Goal: Use online tool/utility: Utilize a website feature to perform a specific function

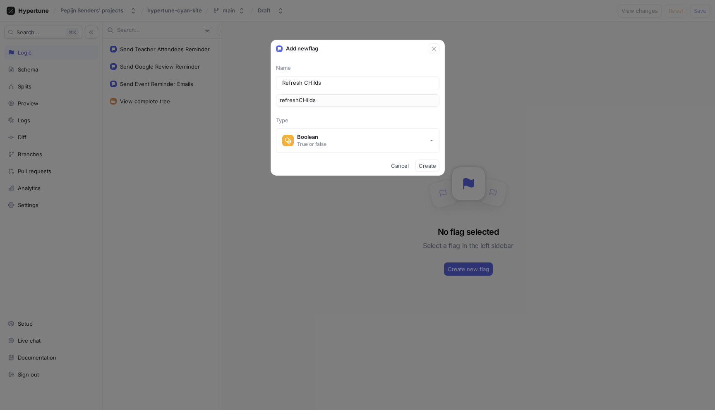
type input "Refresh CHild"
type input "refreshCHild"
type input "Refresh CHil"
type input "refreshCHil"
type input "Refresh CHi"
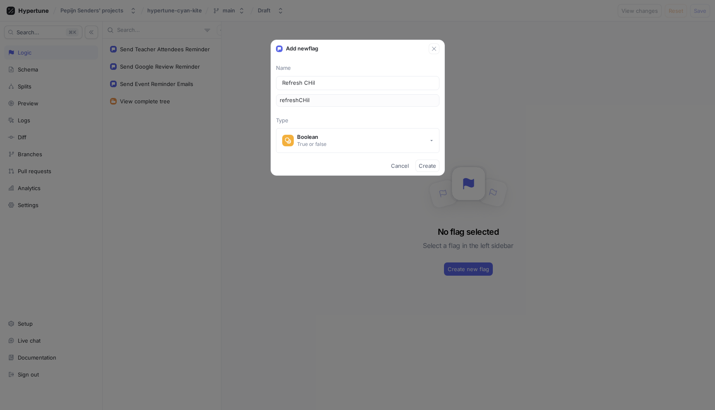
type input "refreshCHi"
type input "Refresh CH"
type input "refreshCH"
type input "Refresh C"
type input "refreshC"
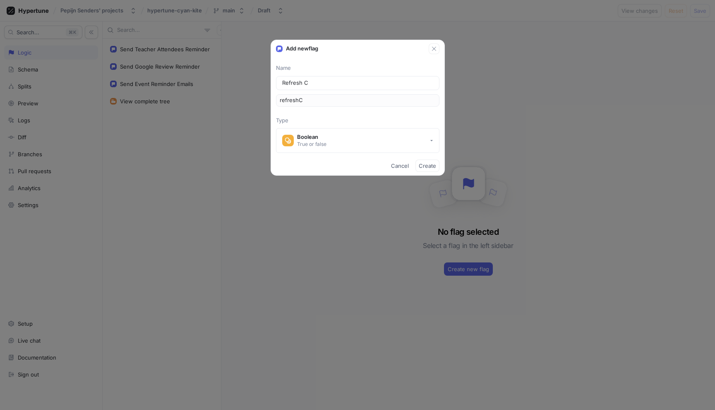
type input "Refresh Ch"
type input "refreshCh"
type input "Refresh Chi"
type input "refreshChi"
type input "Refresh Chil"
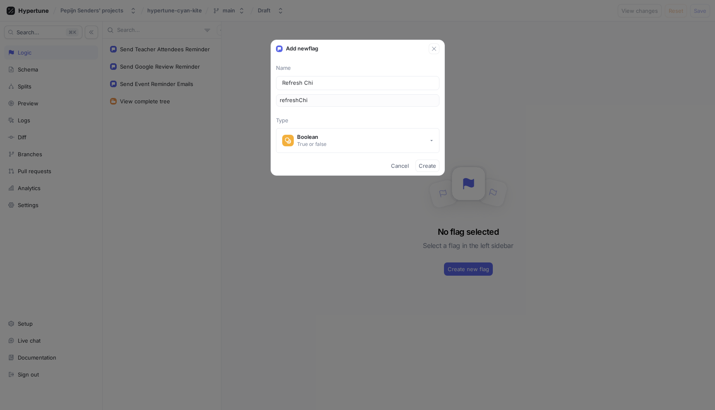
type input "refreshChil"
type input "Refresh Child"
type input "refreshChild"
type input "Refresh Child S"
type input "refreshChildS"
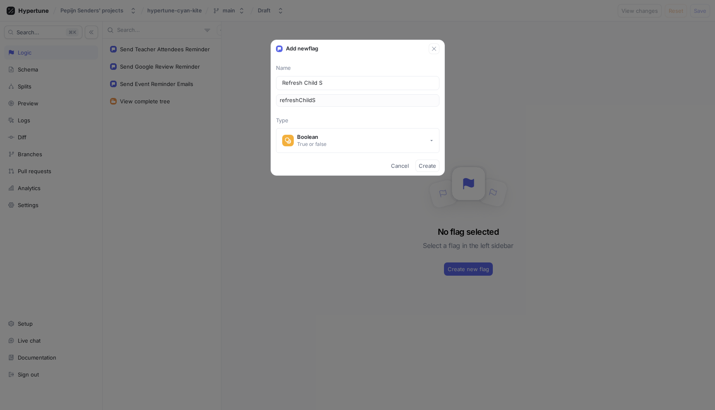
type input "Refresh Child Su"
type input "refreshChildSu"
type input "Refresh Child Sub"
type input "refreshChildSub"
type input "Refresh Child Subx"
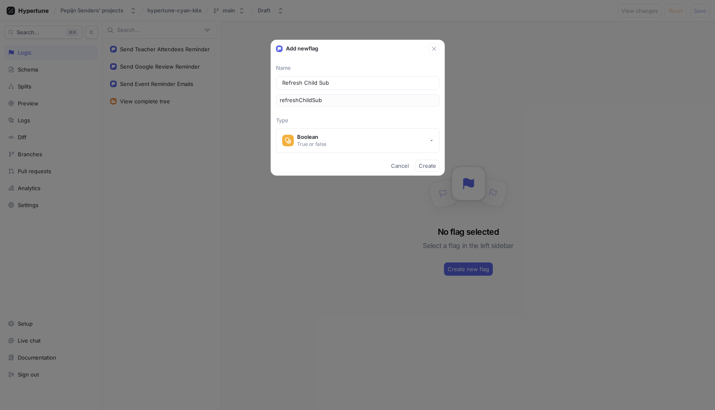
type input "refreshChildSubx"
type input "Refresh Child Sub"
type input "refreshChildSub"
type input "Refresh Child Subs"
type input "refreshChildSubs"
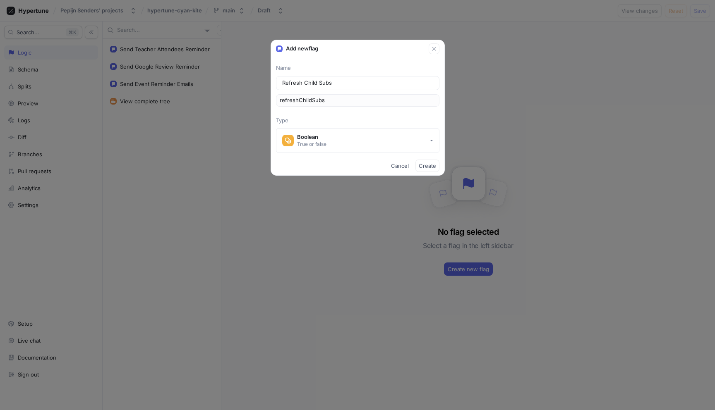
type input "Refresh Child Subsc"
type input "refreshChildSubsc"
type input "Refresh Child Subscr"
type input "refreshChildSubscr"
type input "Refresh Child Subscri"
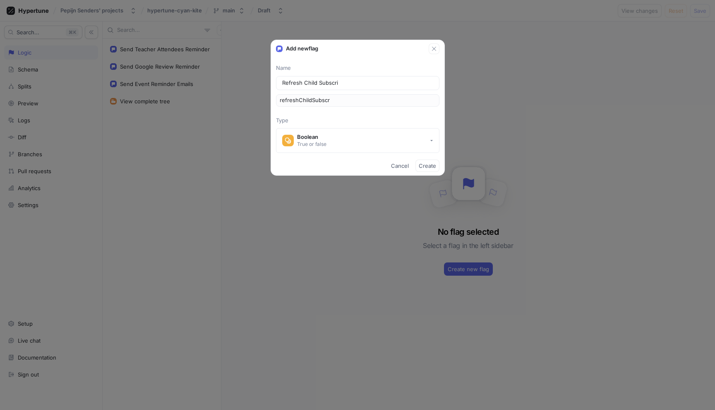
type input "refreshChildSubscri"
type input "Refresh Child Subscrip"
type input "refreshChildSubscrip"
type input "Refresh Child Subscript"
type input "refreshChildSubscript"
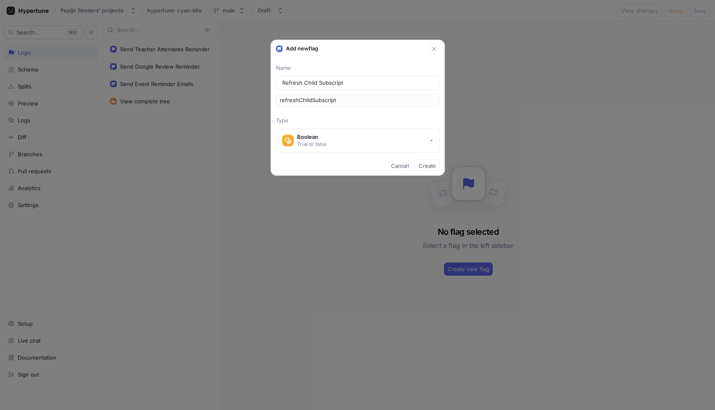
type input "Refresh Child Subscripti"
type input "refreshChildSubscripti"
type input "Refresh Child Subscriptio"
type input "refreshChildSubscriptio"
type input "Refresh Child Subscription"
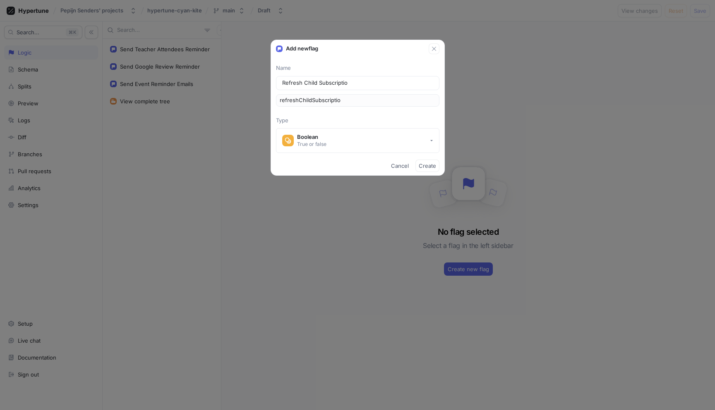
type input "refreshChildSubscription"
type input "Refresh Child Subscriptions"
type input "refreshChildSubscriptions"
click at [340, 140] on button "Boolean True or false" at bounding box center [357, 140] width 163 height 25
type input "Refresh Child Subscriptions"
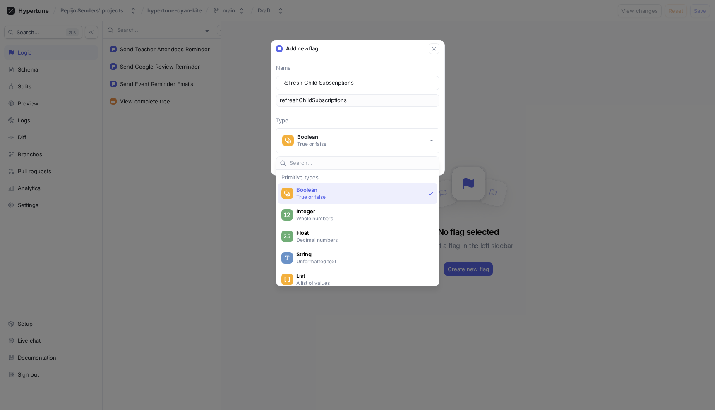
click at [365, 115] on div "Name Refresh Child Subscriptions refreshChildSubscriptions Type Boolean True or…" at bounding box center [357, 108] width 173 height 89
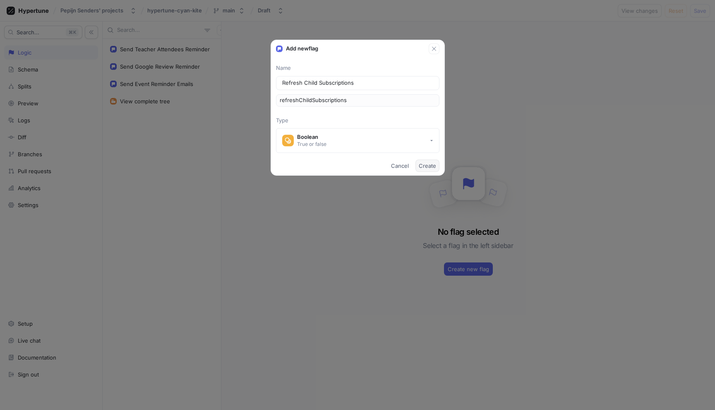
click at [427, 168] on span "Create" at bounding box center [427, 165] width 17 height 5
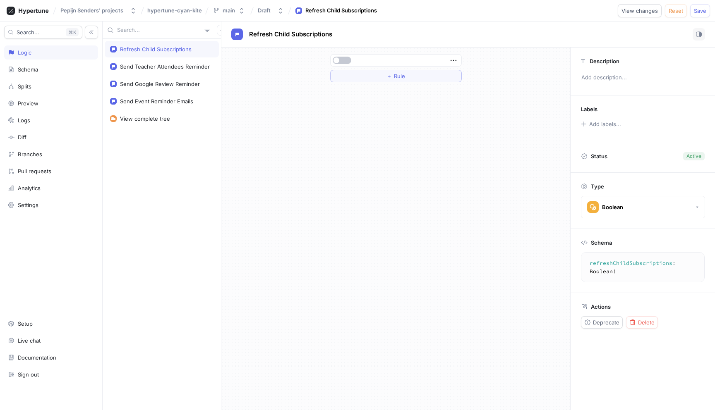
click at [341, 65] on div at bounding box center [396, 61] width 131 height 12
click at [341, 59] on button "button" at bounding box center [342, 60] width 19 height 7
click at [220, 31] on icon "button" at bounding box center [222, 30] width 5 height 5
click at [228, 50] on div "Flag" at bounding box center [232, 46] width 49 height 14
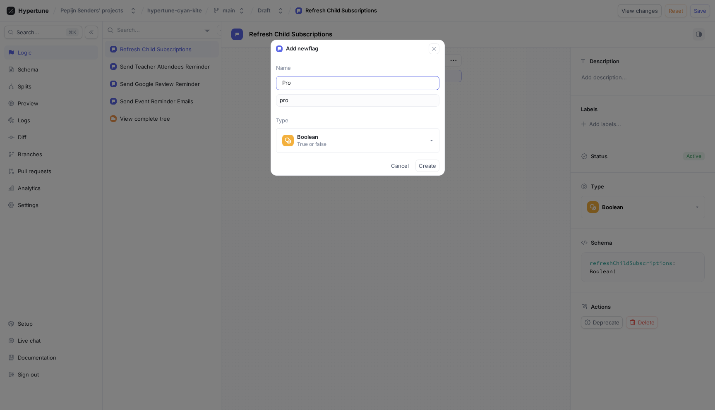
type input "Proc"
type input "proc"
type input "Proce"
type input "proce"
type input "Proces"
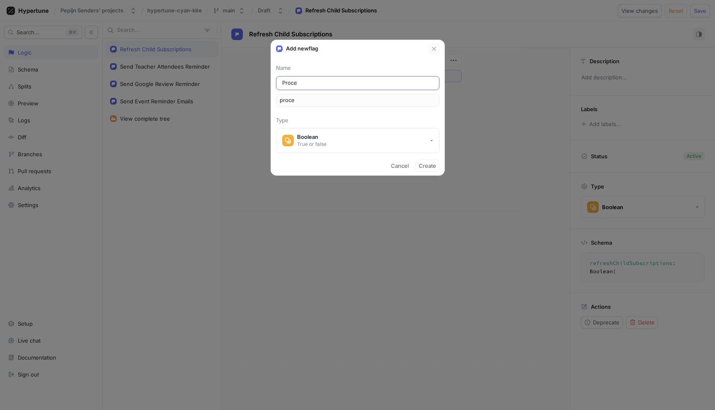
type input "proces"
type input "Process"
type input "process"
type input "Process C"
type input "processC"
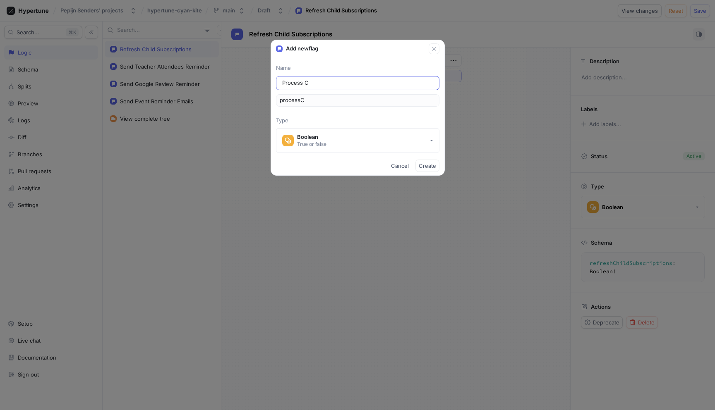
type input "Process Ch"
type input "processCh"
type input "Process Chi"
type input "processChi"
type input "Process Chil"
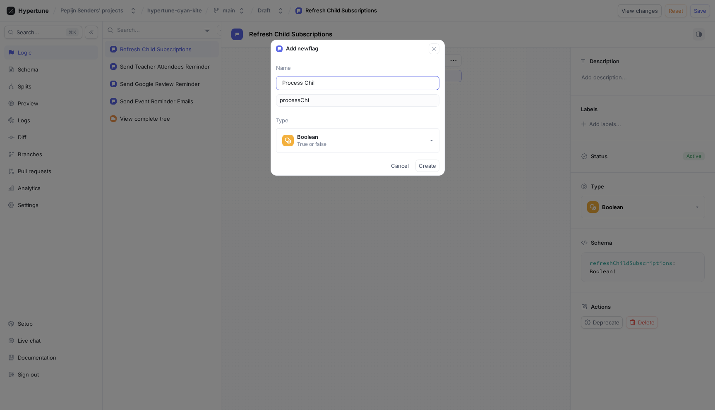
type input "processChil"
type input "Process Child"
type input "processChild"
type input "Process Child S"
type input "processChildS"
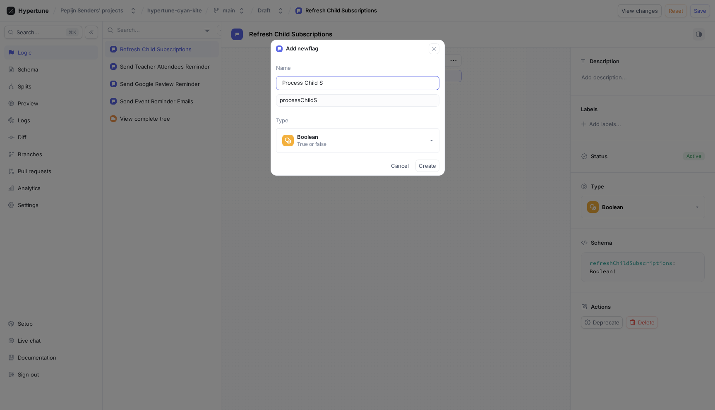
type input "Process Child Su"
type input "processChildSu"
type input "Process Child Sub"
type input "processChildSub"
type input "Process Child Subc"
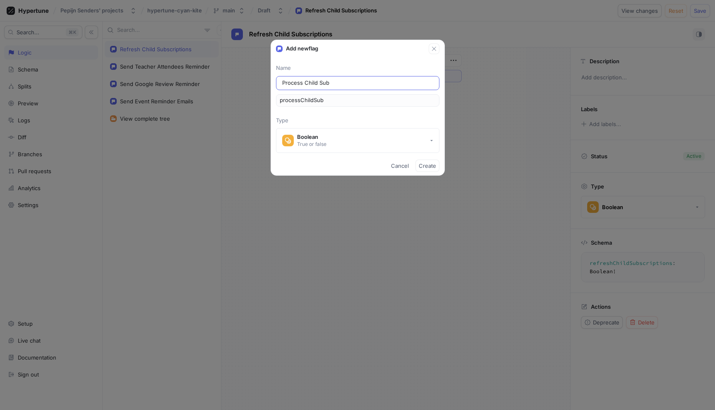
type input "processChildSubc"
type input "Process Child Subcr"
type input "processChildSubcr"
type input "Process Child Subc"
type input "processChildSubc"
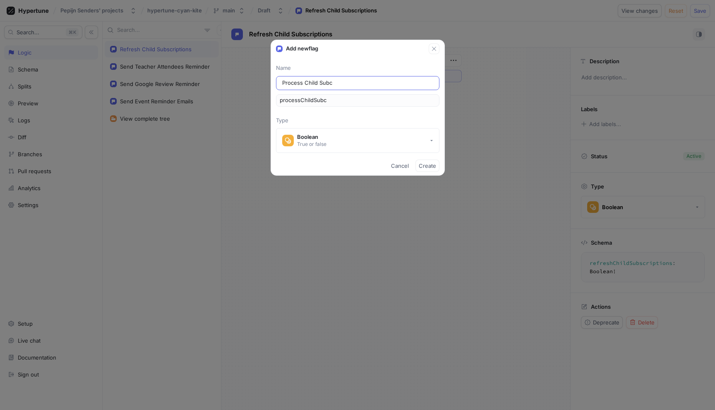
type input "Process Child Subc="
type input "processChildSubc="
type input "Process Child Subc=s"
type input "processChildSubc=s"
type input "Process Child Subc="
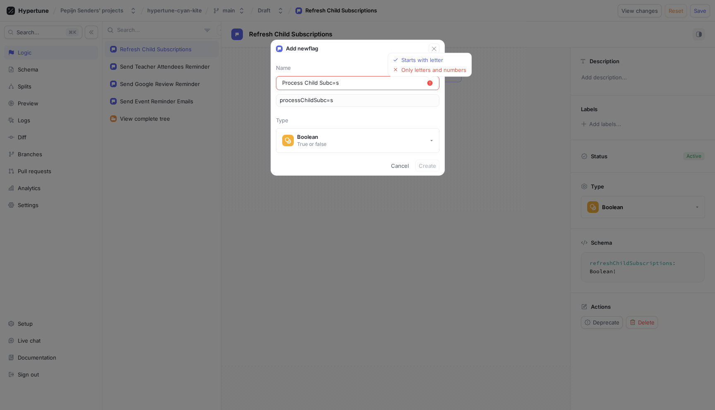
type input "processChildSubc="
type input "Process Child Subc"
type input "processChildSubc"
type input "Process Child Sub"
type input "processChildSub"
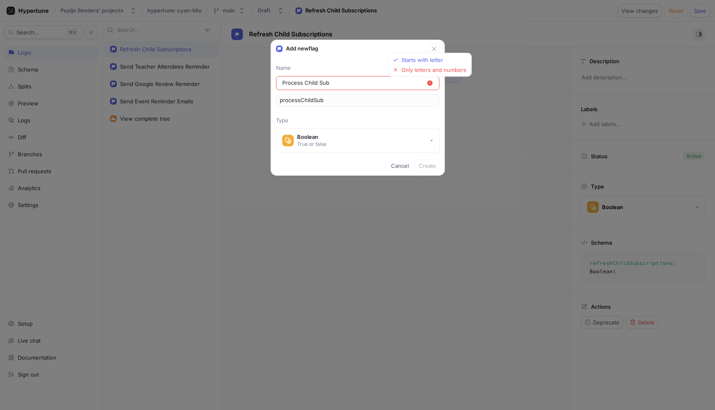
type input "Process Child Subs"
type input "processChildSubs"
type input "Process Child Subsc"
type input "processChildSubsc"
type input "Process Child Subscr"
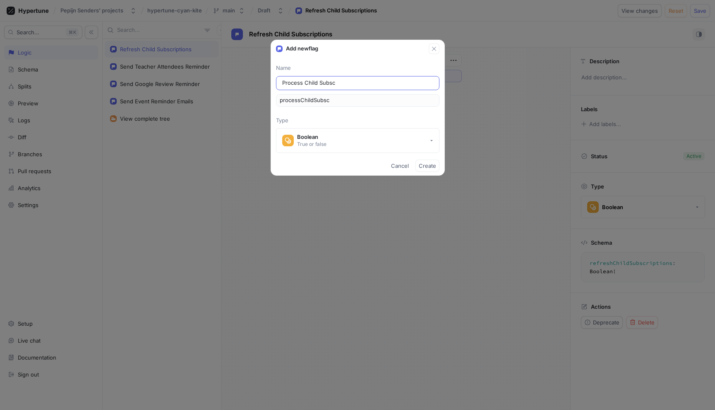
type input "processChildSubscr"
type input "Process Child Subscri"
type input "processChildSubscri"
type input "Process Child Subscrip"
type input "processChildSubscrip"
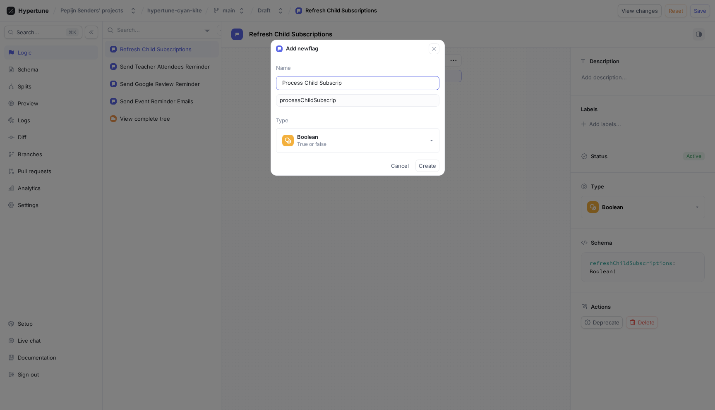
type input "Process Child Subscript"
type input "processChildSubscript"
type input "Process Child Subscripti"
type input "processChildSubscripti"
type input "Process Child Subscriptio"
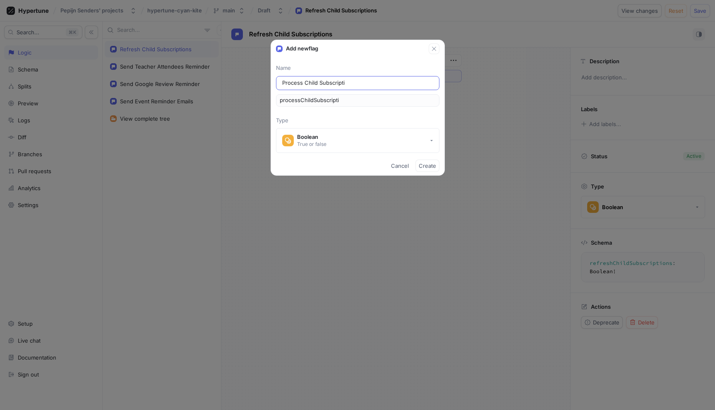
type input "processChildSubscriptio"
type input "Process Child Subscription"
type input "processChildSubscription"
type input "Process Child Subscription u"
type input "processChildSubscriptionU"
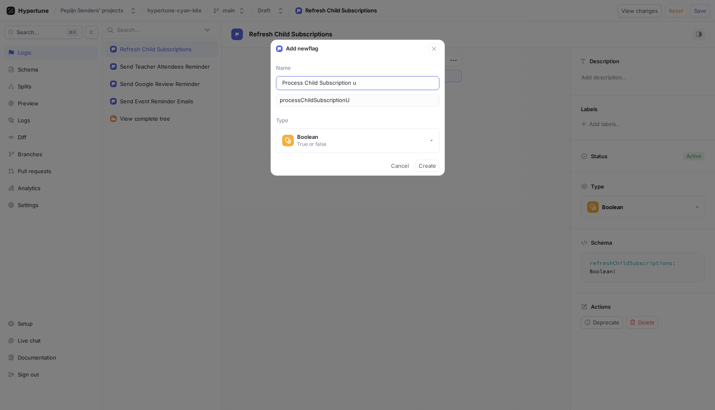
type input "Process Child Subscription us"
type input "processChildSubscriptionUS"
type input "Process Child Subscription usg"
type input "processChildSubscriptionUsg"
type input "Process Child Subscription us"
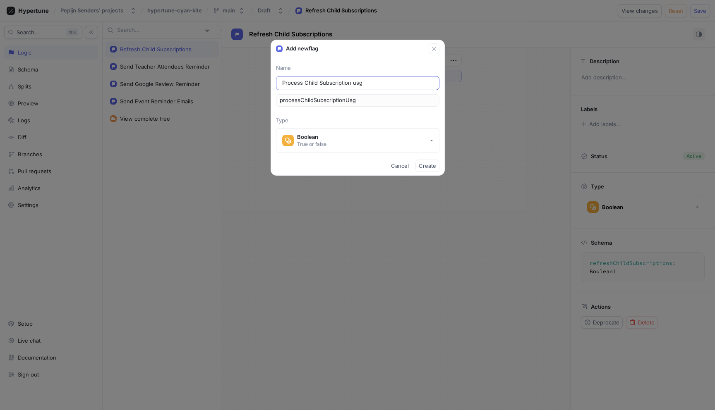
type input "processChildSubscriptionUS"
type input "Process Child Subscription u"
type input "processChildSubscriptionU"
type input "Process Child Subscription"
type input "processChildSubscription"
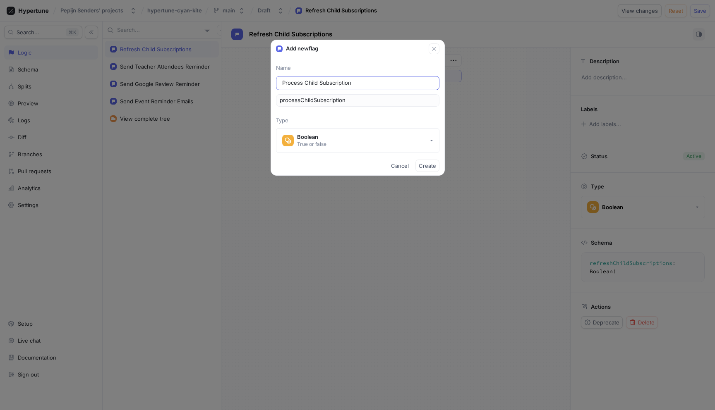
type input "Process Child Subscription U"
type input "processChildSubscriptionU"
type input "Process Child Subscription Us"
type input "processChildSubscriptionUS"
type input "Process Child Subscription [GEOGRAPHIC_DATA]"
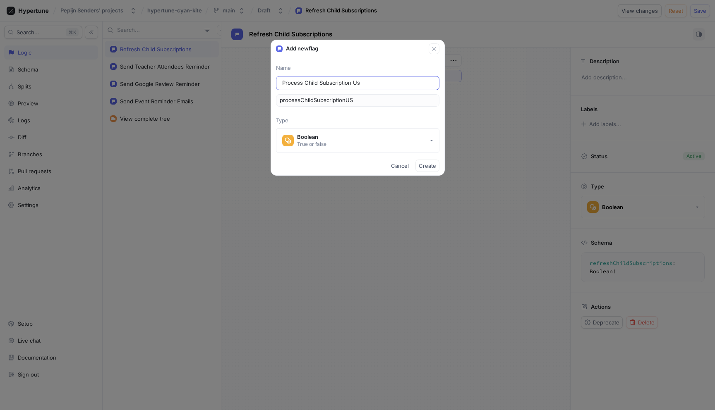
type input "processChildSubscriptionUSA"
type input "Process Child Subscription Usag"
type input "processChildSubscriptionUsag"
type input "Process Child Subscription Usage"
type input "processChildSubscriptionUsage"
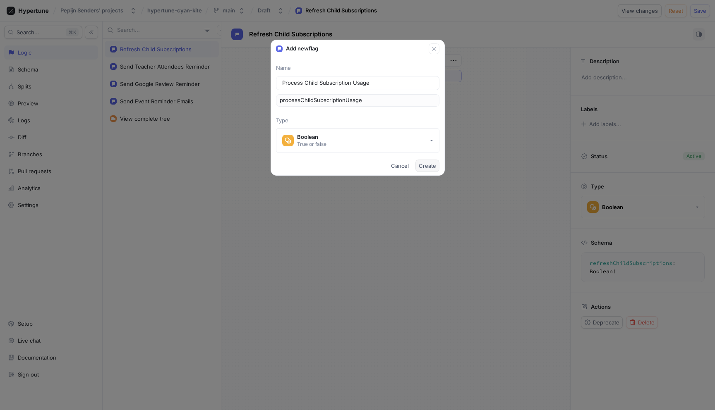
type input "Process Child Subscription Usage"
click at [427, 166] on span "Create" at bounding box center [427, 165] width 17 height 5
type textarea "processChildSubscriptionUsage: Boolean!"
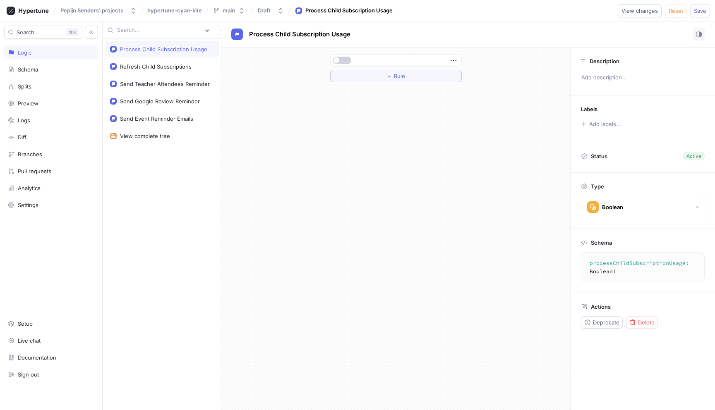
click at [345, 59] on button "button" at bounding box center [342, 60] width 19 height 7
click at [705, 8] on span "Save" at bounding box center [700, 10] width 12 height 5
click at [220, 28] on icon "button" at bounding box center [222, 30] width 5 height 5
click at [224, 47] on p "Flag" at bounding box center [223, 46] width 11 height 8
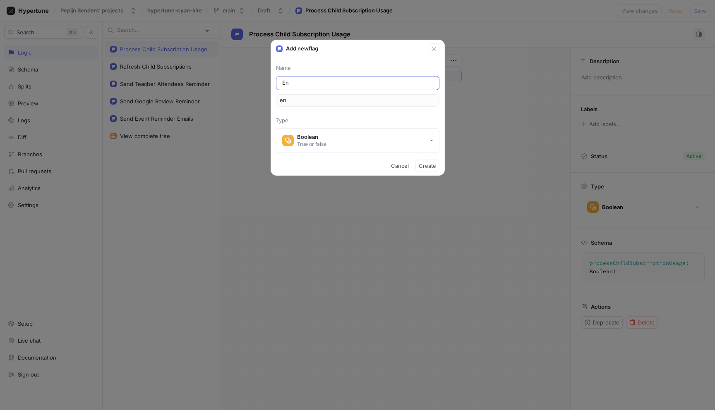
type input "Enf"
type input "enf"
type input "Enfo"
type input "enfo"
type input "Enfor"
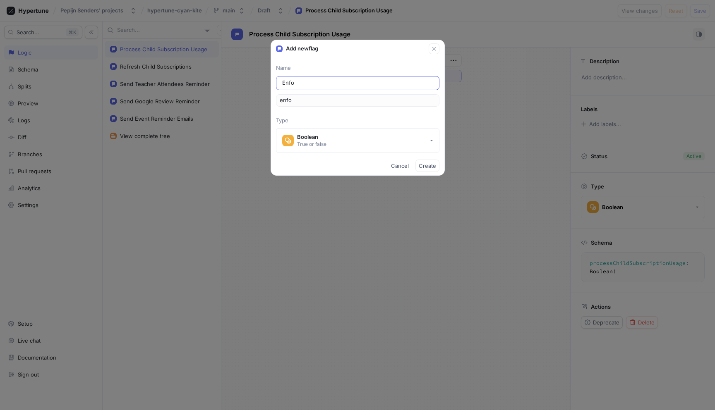
type input "enfor"
type input "Enforc"
type input "enforc"
type input "Enforce"
type input "enforce"
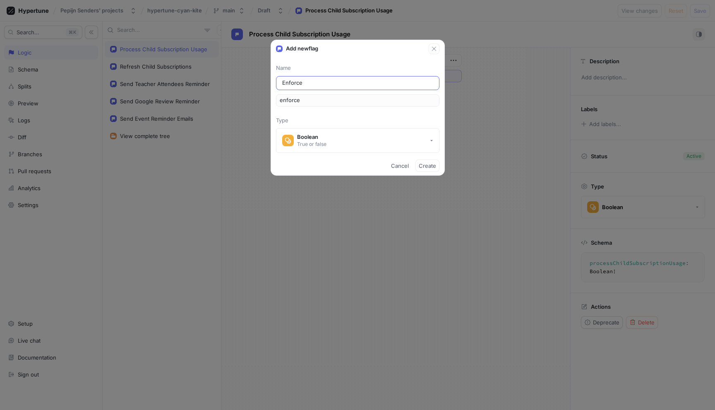
type input "Enforce S"
type input "enforceS"
type input "Enforce Su"
type input "enforceSu"
type input "Enforce Sub"
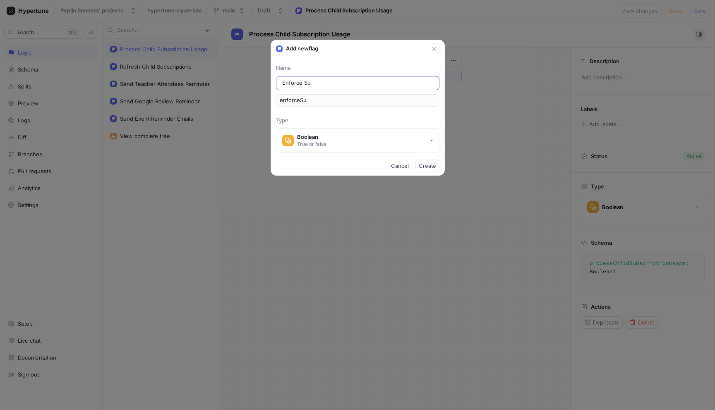
type input "enforceSub"
type input "Enforce Subs"
type input "enforceSubs"
type input "Enforce Subsc"
type input "enforceSubsc"
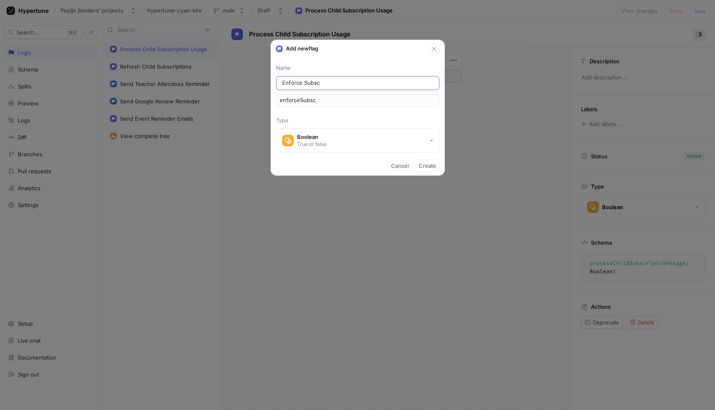
type input "Enforce Subscr"
type input "enforceSubscr"
type input "Enforce Subscri"
type input "enforceSubscri"
type input "Enforce Subscrip"
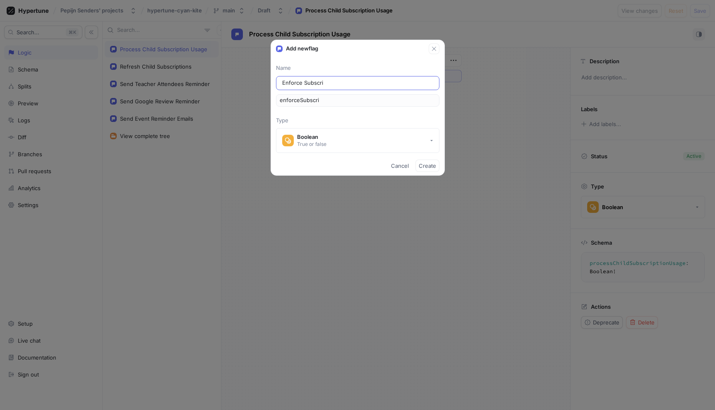
type input "enforceSubscrip"
type input "Enforce Subscript"
type input "enforceSubscript"
type input "Enforce Subscripti"
type input "enforceSubscripti"
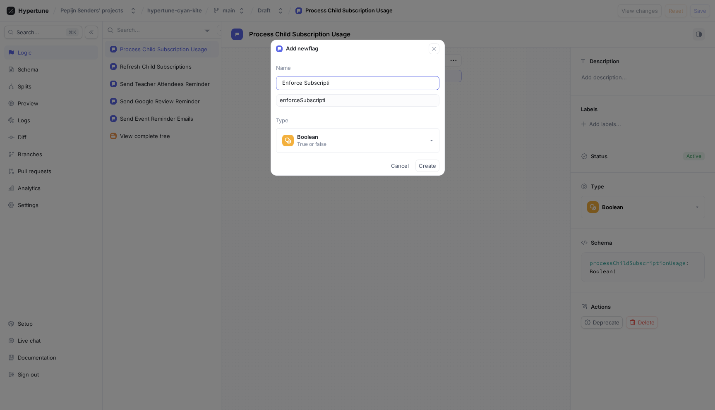
type input "Enforce Subscriptio"
type input "enforceSubscriptio"
type input "Enforce Subscription"
type input "enforceSubscription"
type input "Enforce Subscription a"
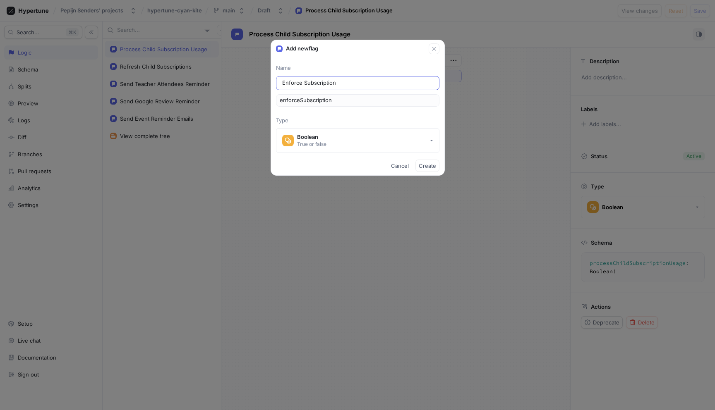
type input "enforceSubscriptionA"
type input "Enforce Subscription at"
type input "enforceSubscriptionAt"
type input "Enforce Subscription a"
type input "enforceSubscriptionA"
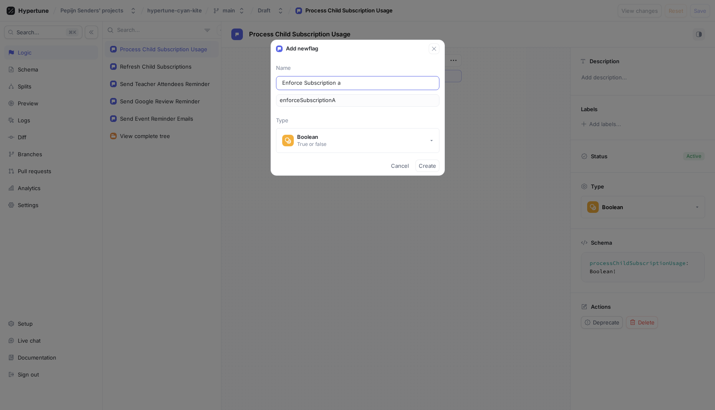
type input "Enforce Subscription"
type input "enforceSubscription"
type input "Enforce Subscription A"
type input "enforceSubscriptionA"
type input "Enforce Subscription At"
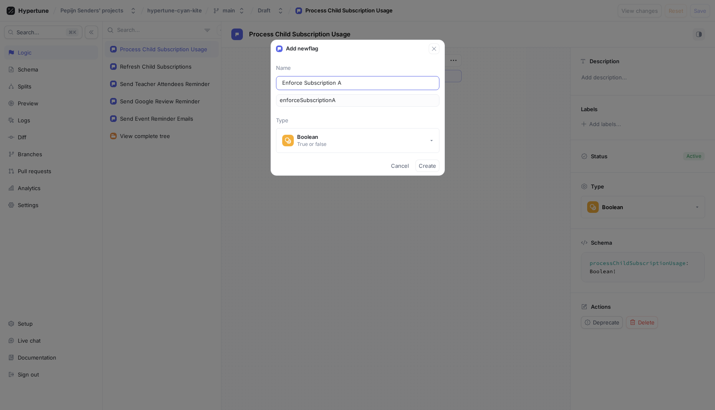
type input "enforceSubscriptionAt"
type input "Enforce Subscription At R"
type input "enforceSubscriptionAtR"
type input "Enforce Subscription At Re"
type input "enforceSubscriptionAtRe"
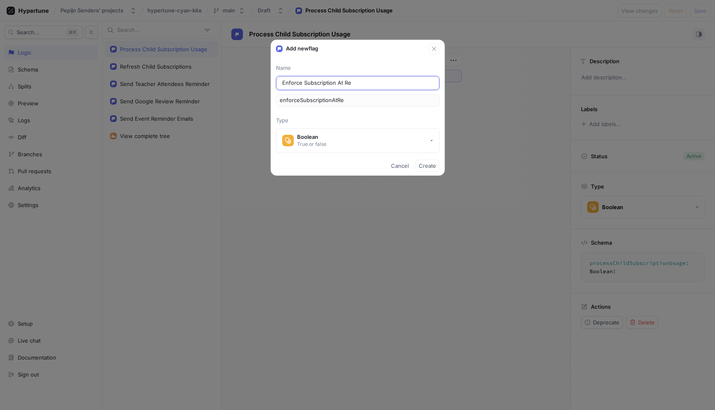
type input "Enforce Subscription At Reg"
type input "enforceSubscriptionAtReg"
type input "Enforce Subscription At Regi"
type input "enforceSubscriptionAtRegi"
type input "Enforce Subscription At [GEOGRAPHIC_DATA]"
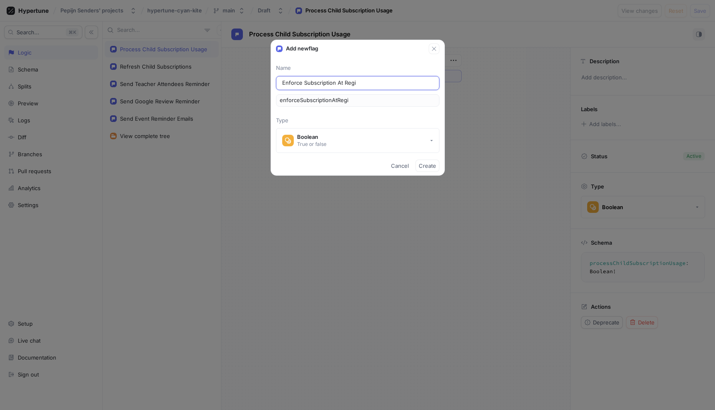
type input "enforceSubscriptionAtRegis"
type input "Enforce Subscription At Regist"
type input "enforceSubscriptionAtRegist"
type input "Enforce Subscription At Registr"
type input "enforceSubscriptionAtRegistr"
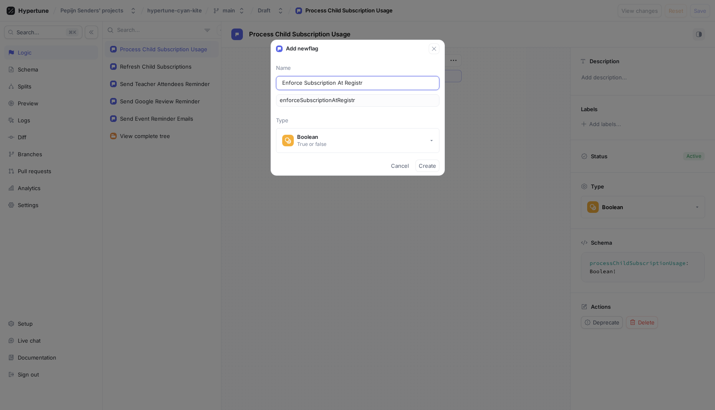
type input "Enforce Subscription At [GEOGRAPHIC_DATA]"
type input "enforceSubscriptionAtRegistra"
type input "Enforce Subscription At Registrat"
type input "enforceSubscriptionAtRegistrat"
type input "Enforce Subscription At Registrati"
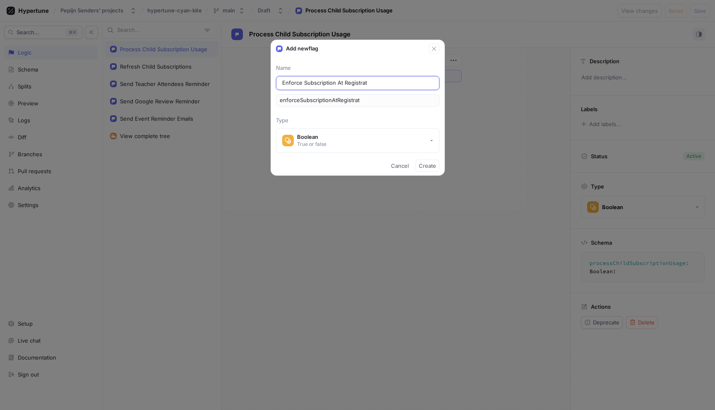
type input "enforceSubscriptionAtRegistrati"
type input "Enforce Subscription At Registratio"
type input "enforceSubscriptionAtRegistratio"
click at [430, 169] on button "Create" at bounding box center [427, 166] width 24 height 12
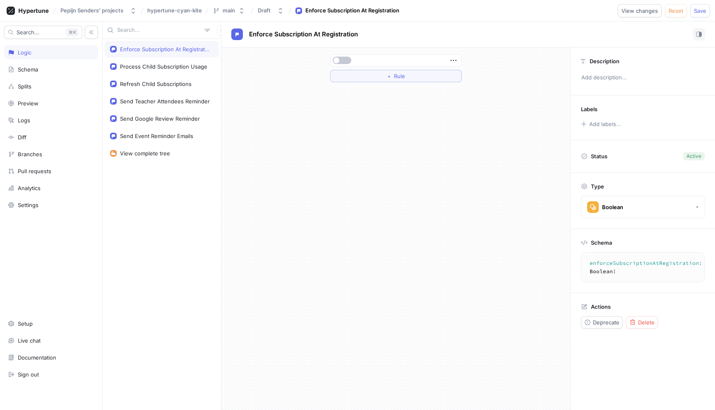
click at [340, 65] on div at bounding box center [396, 61] width 131 height 12
click at [338, 62] on span "button" at bounding box center [337, 61] width 6 height 6
click at [692, 14] on button "Save" at bounding box center [700, 10] width 20 height 13
